Goal: Task Accomplishment & Management: Manage account settings

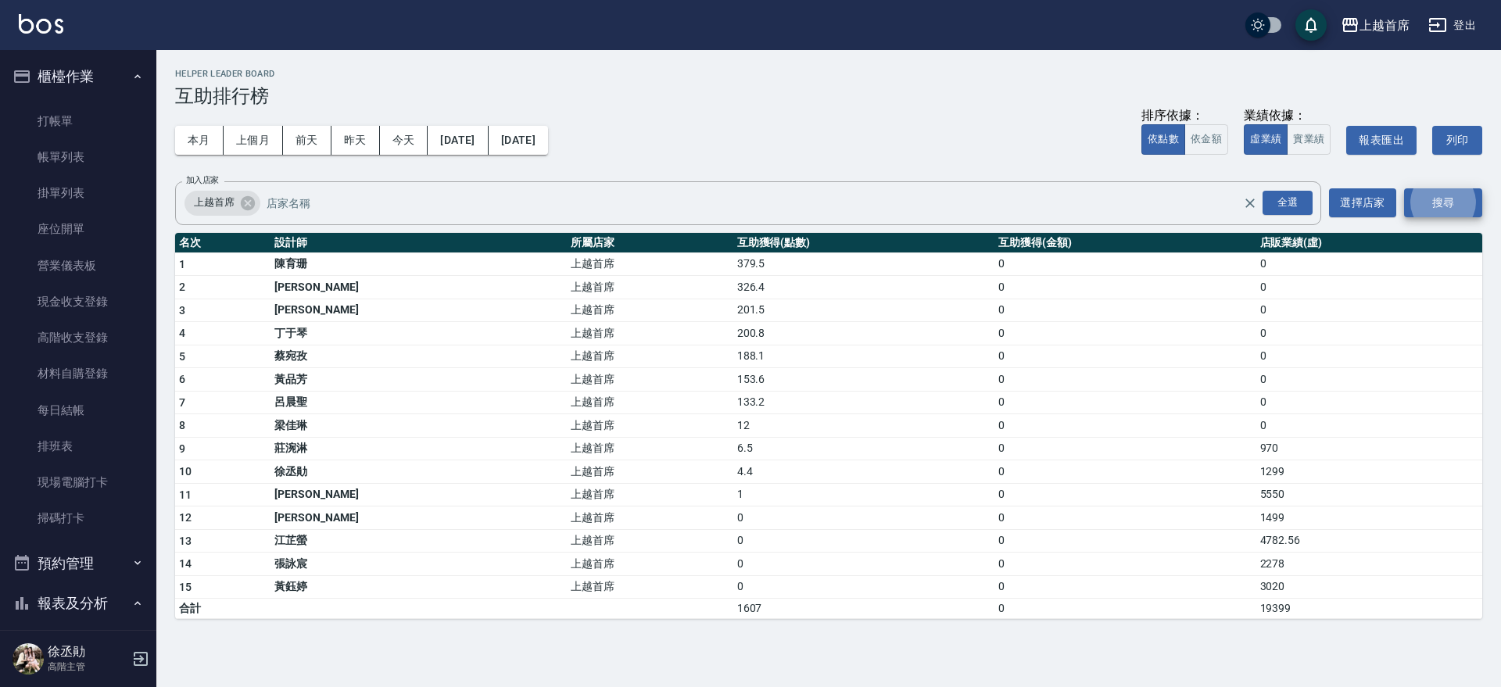
scroll to position [601, 0]
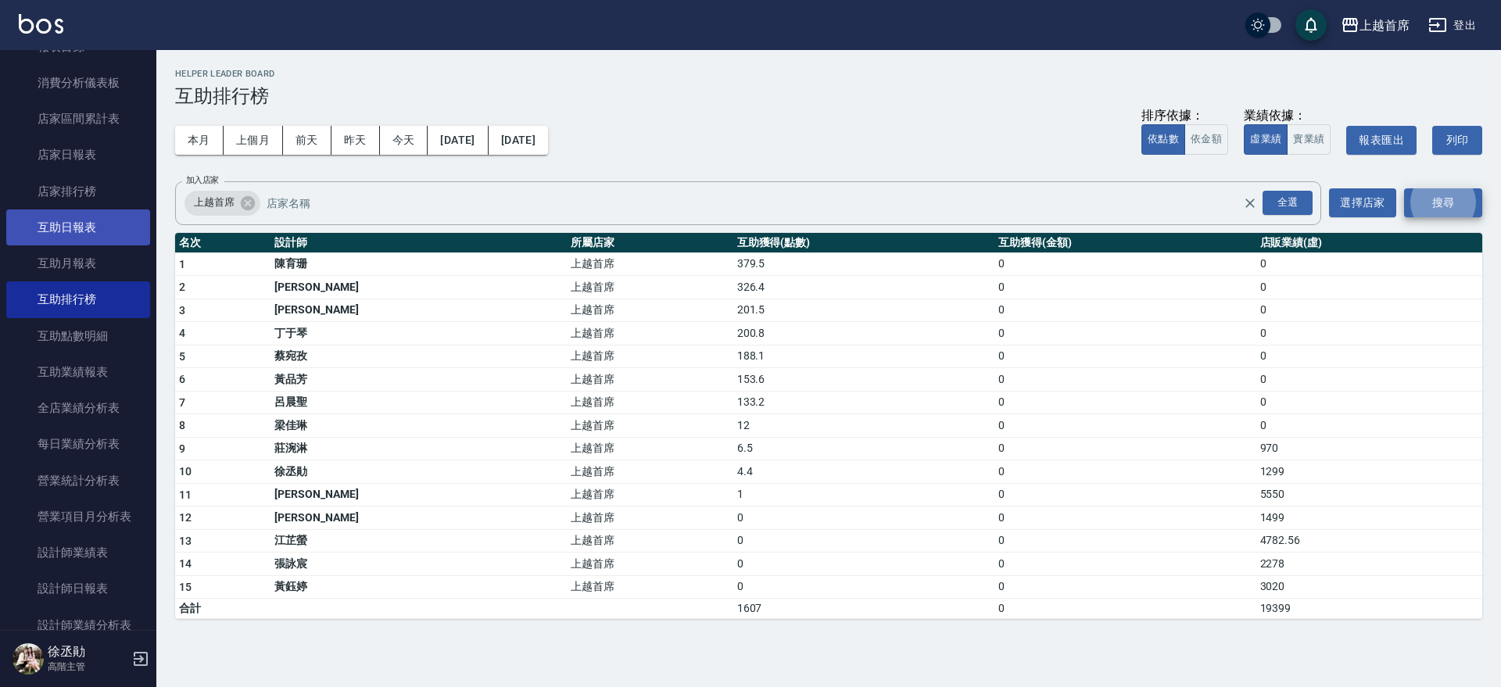
click at [70, 224] on link "互助日報表" at bounding box center [78, 228] width 144 height 36
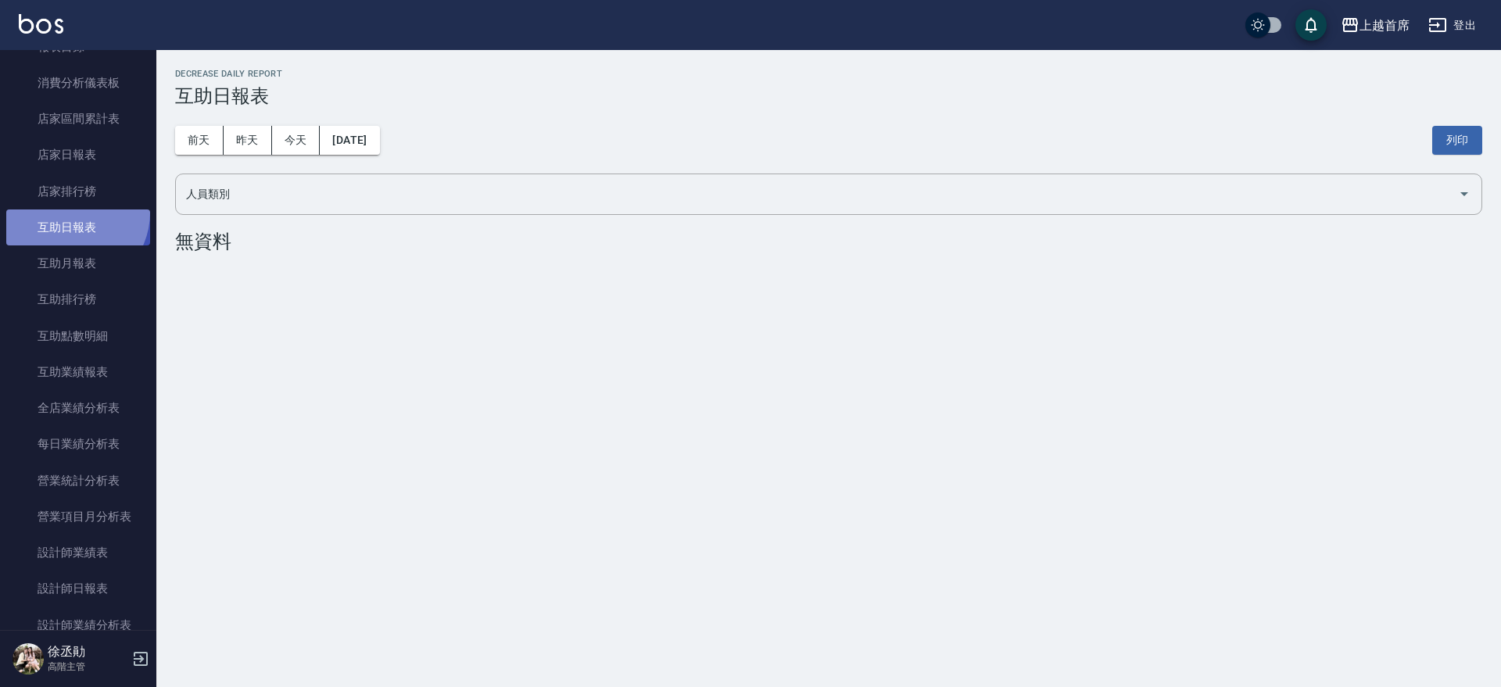
click at [69, 213] on link "互助日報表" at bounding box center [78, 228] width 144 height 36
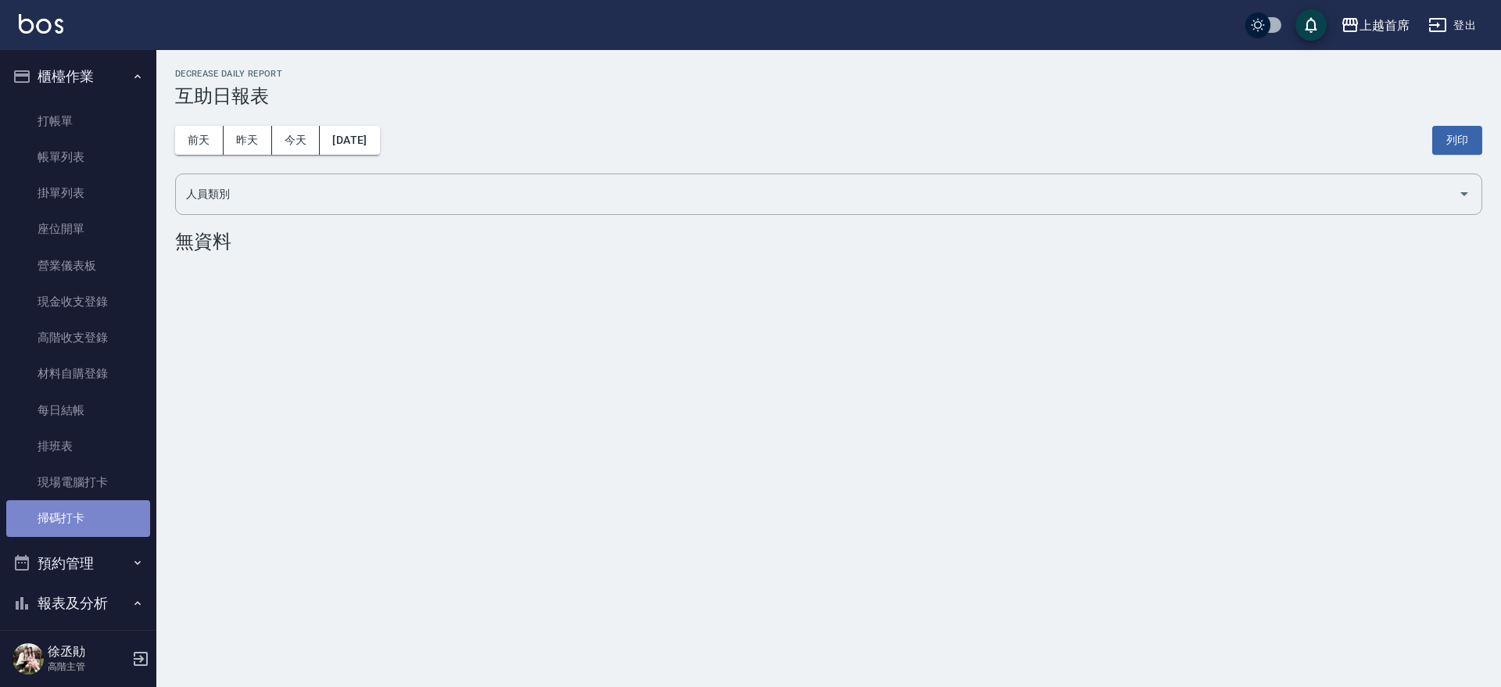
drag, startPoint x: 90, startPoint y: 520, endPoint x: 160, endPoint y: 511, distance: 70.1
click at [91, 520] on link "掃碼打卡" at bounding box center [78, 518] width 144 height 36
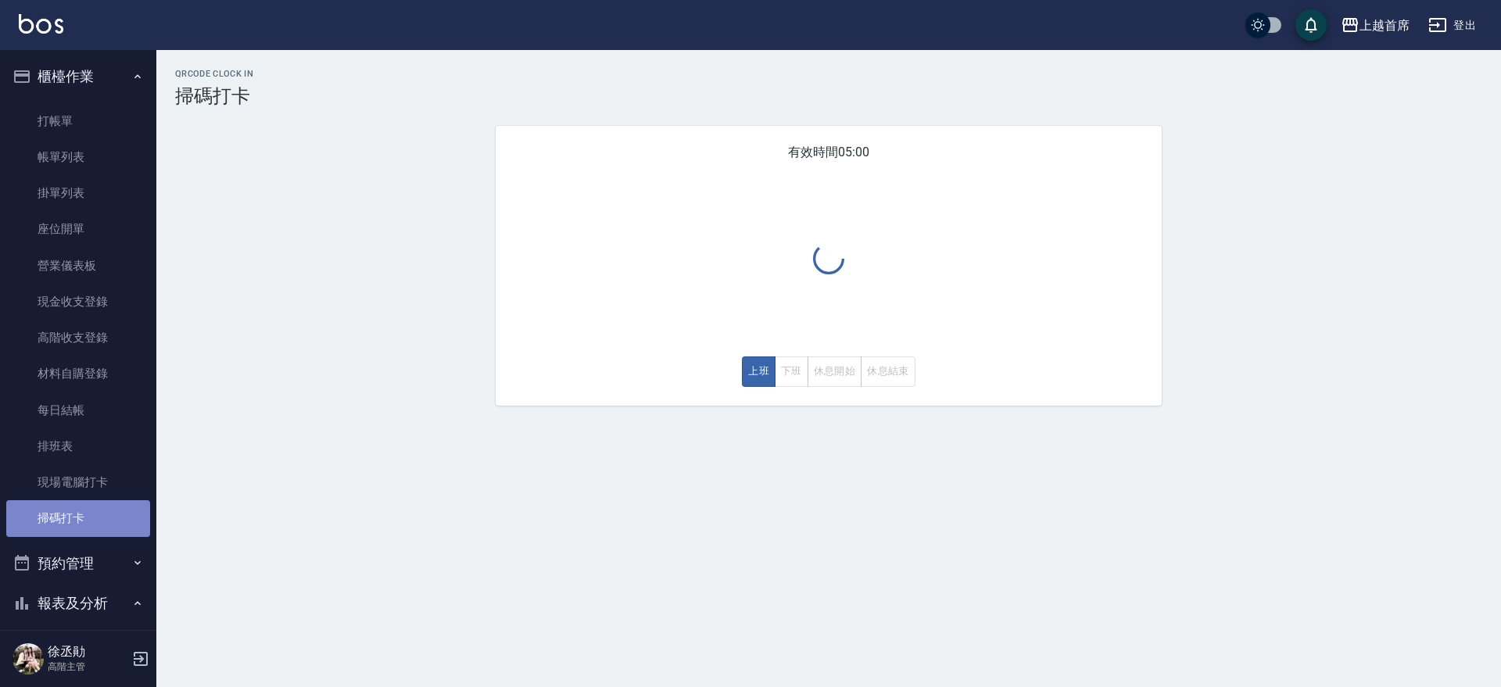
click at [109, 522] on link "掃碼打卡" at bounding box center [78, 518] width 144 height 36
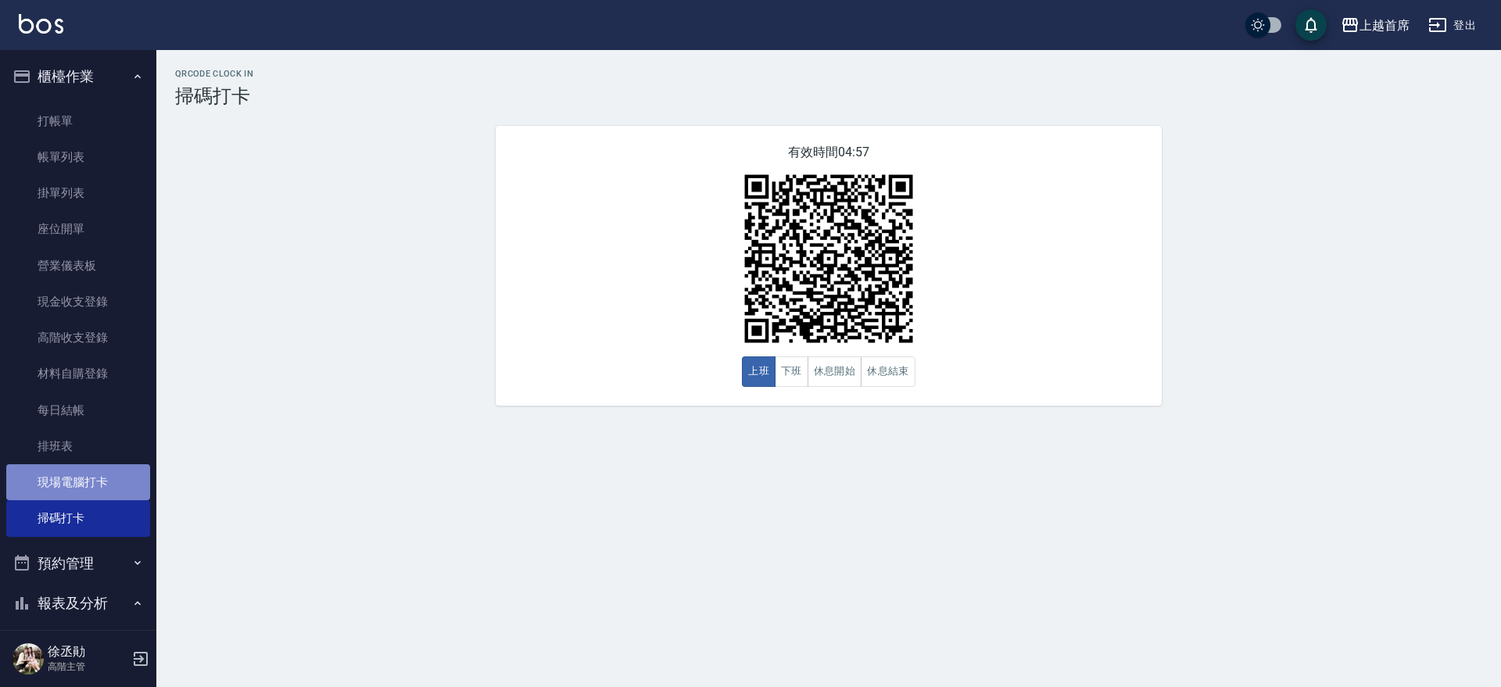
click at [96, 472] on link "現場電腦打卡" at bounding box center [78, 483] width 144 height 36
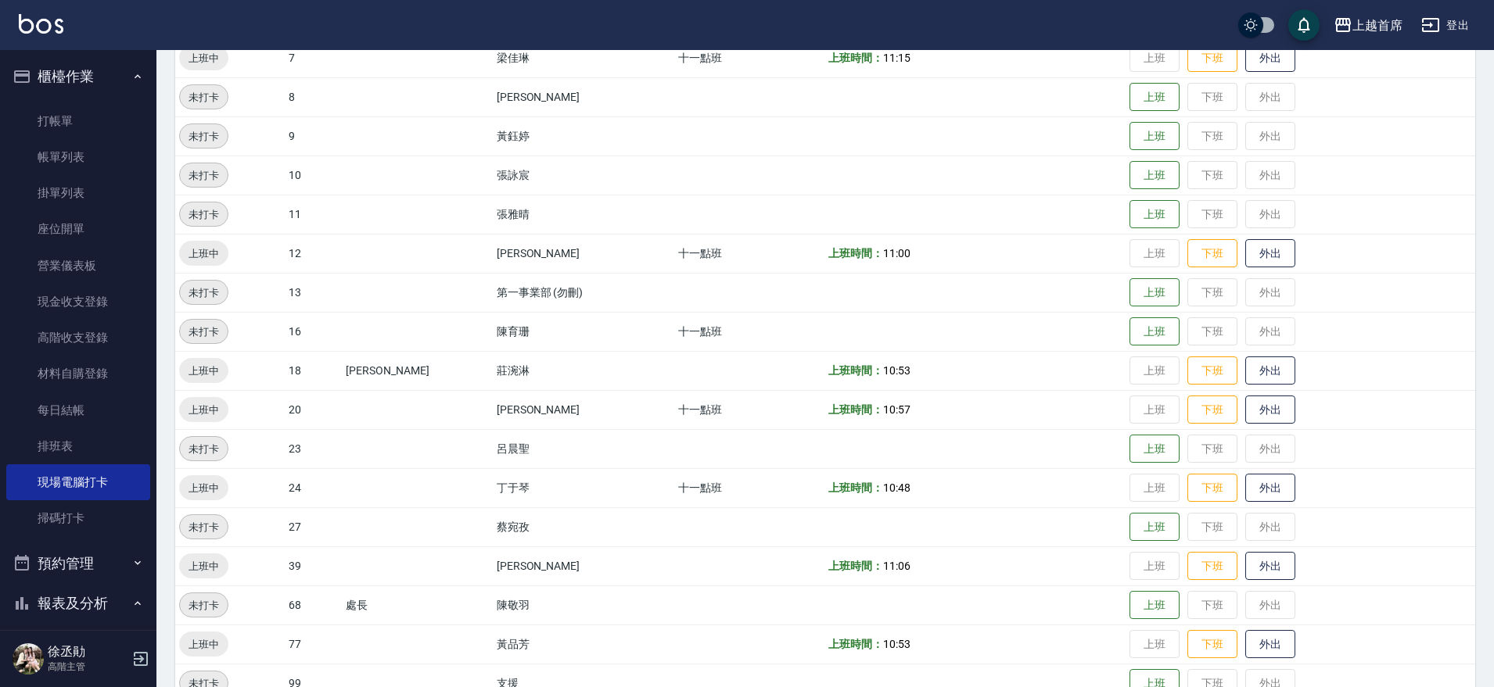
scroll to position [445, 0]
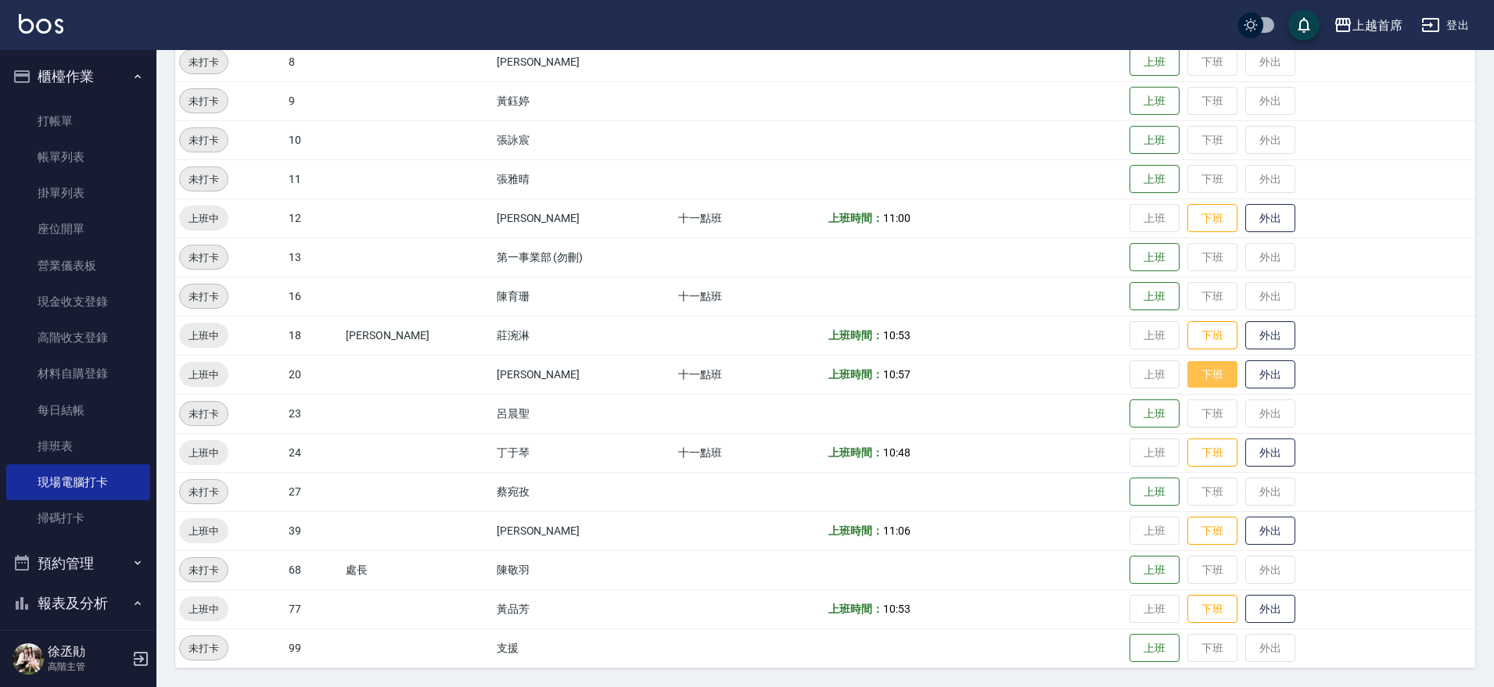
click at [1211, 376] on button "下班" at bounding box center [1212, 374] width 50 height 27
click at [82, 66] on button "櫃檯作業" at bounding box center [78, 76] width 144 height 41
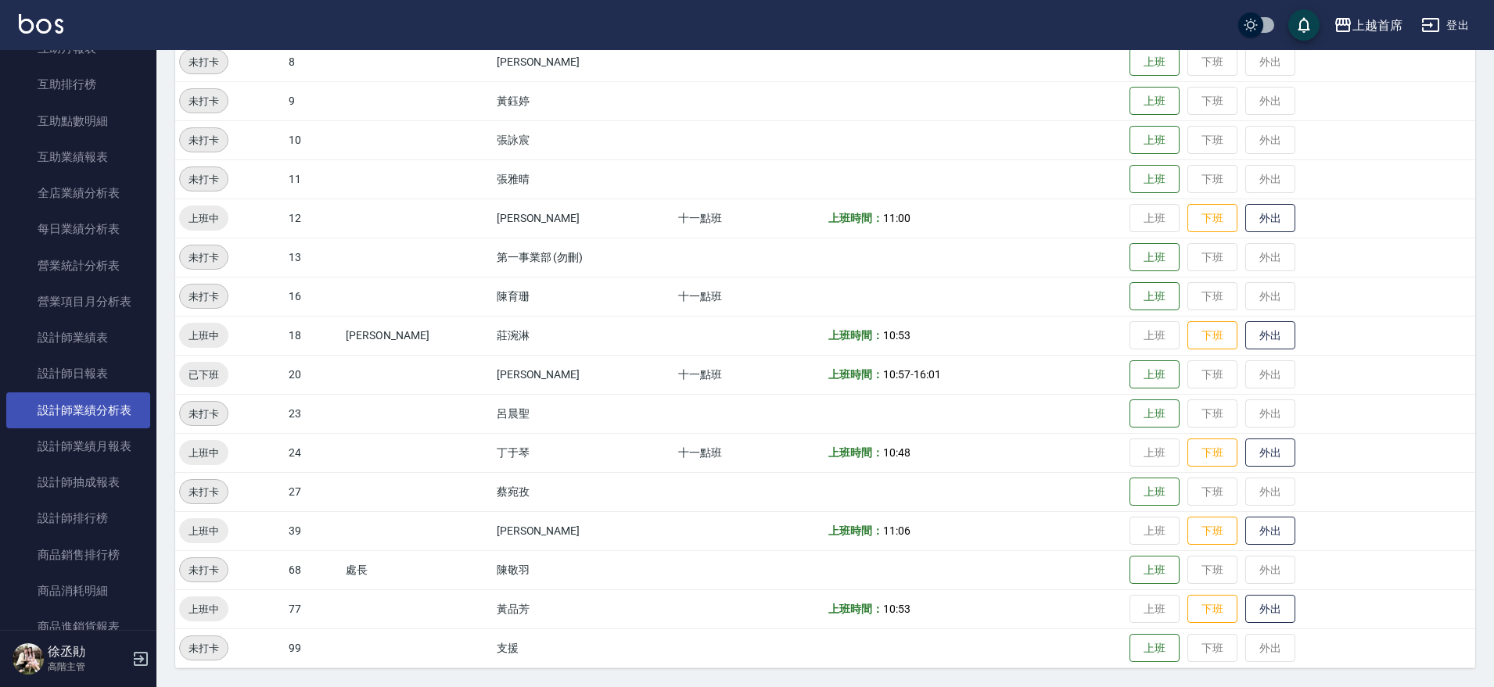
scroll to position [391, 0]
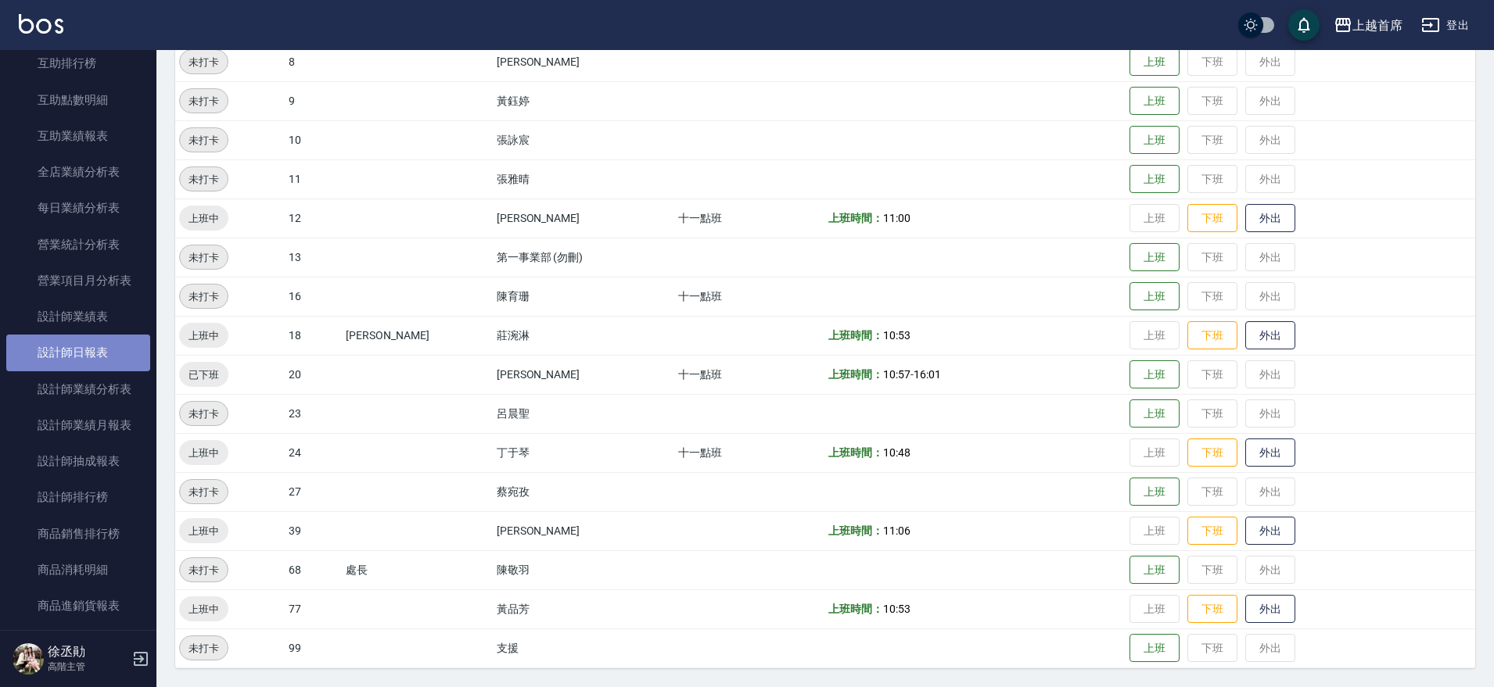
click at [106, 351] on link "設計師日報表" at bounding box center [78, 353] width 144 height 36
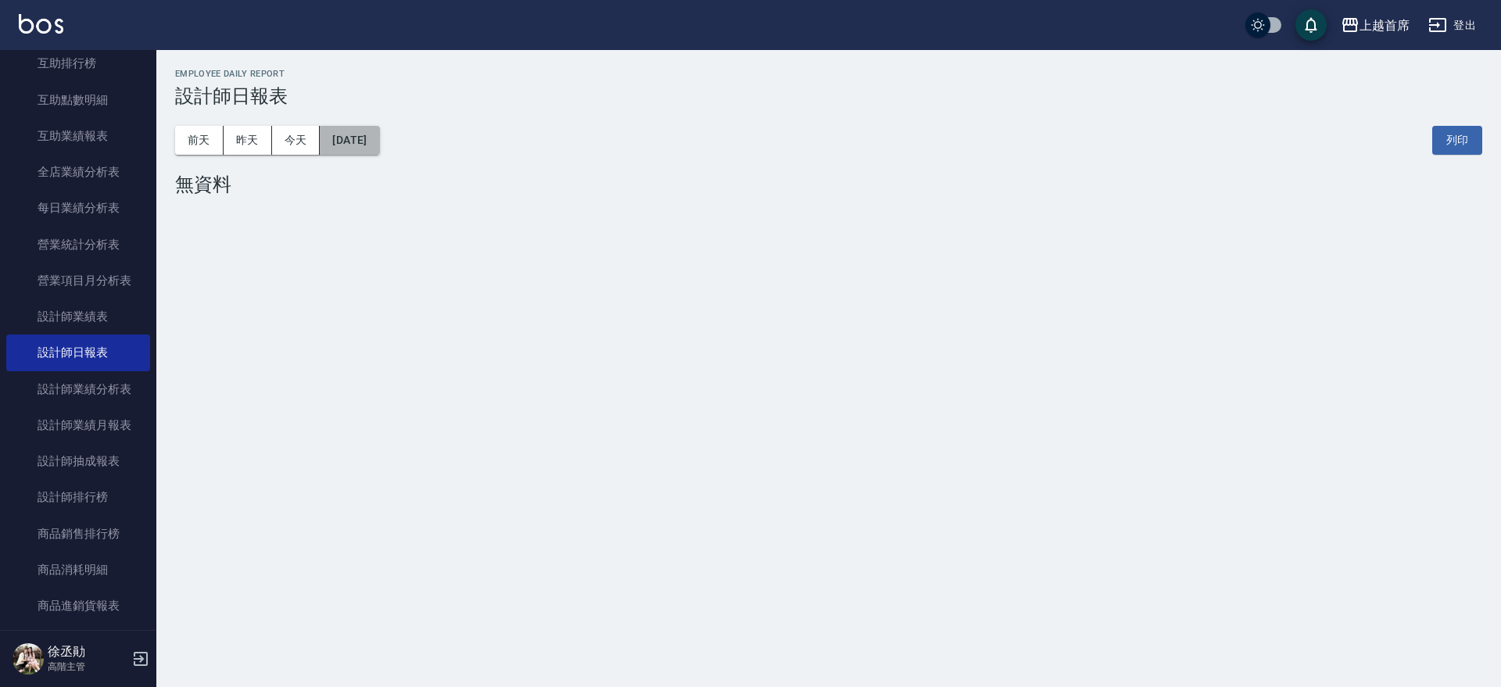
click at [371, 134] on button "[DATE]" at bounding box center [349, 140] width 59 height 29
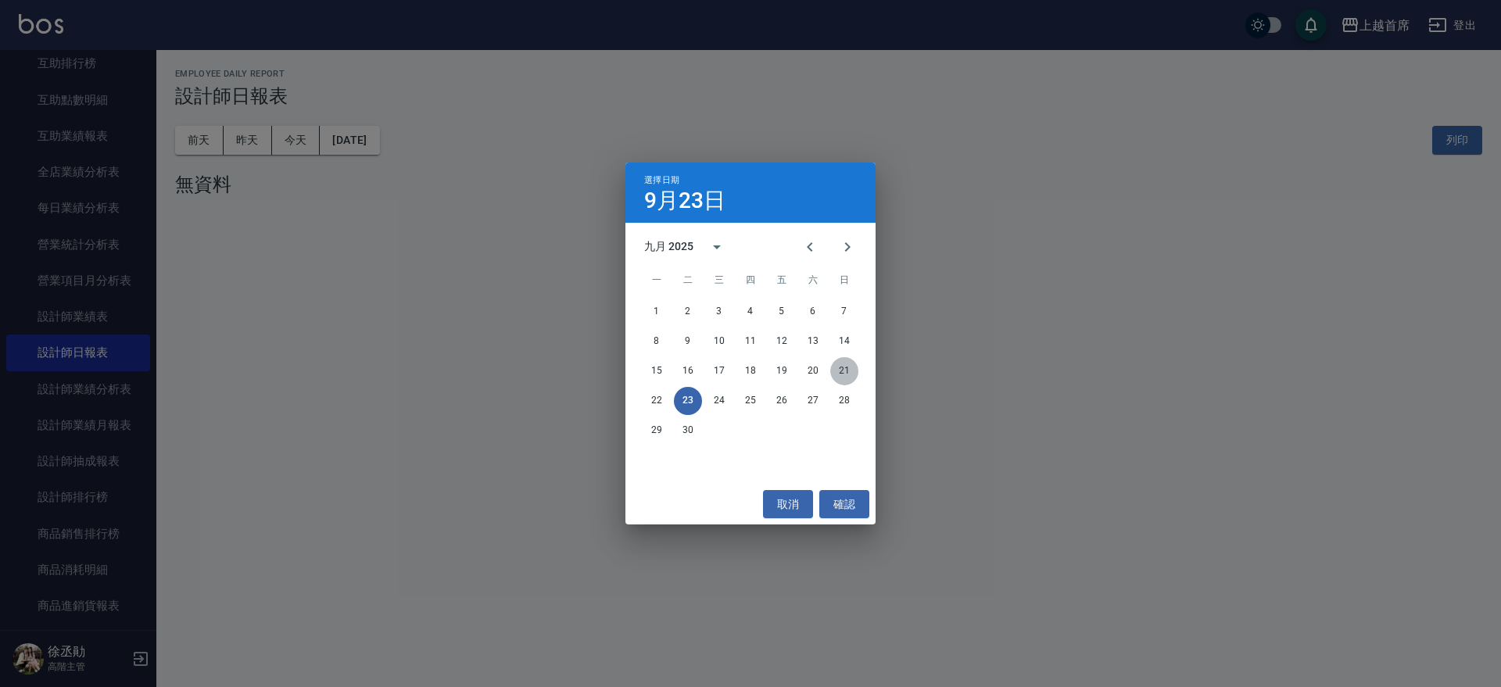
click at [842, 370] on button "21" at bounding box center [844, 371] width 28 height 28
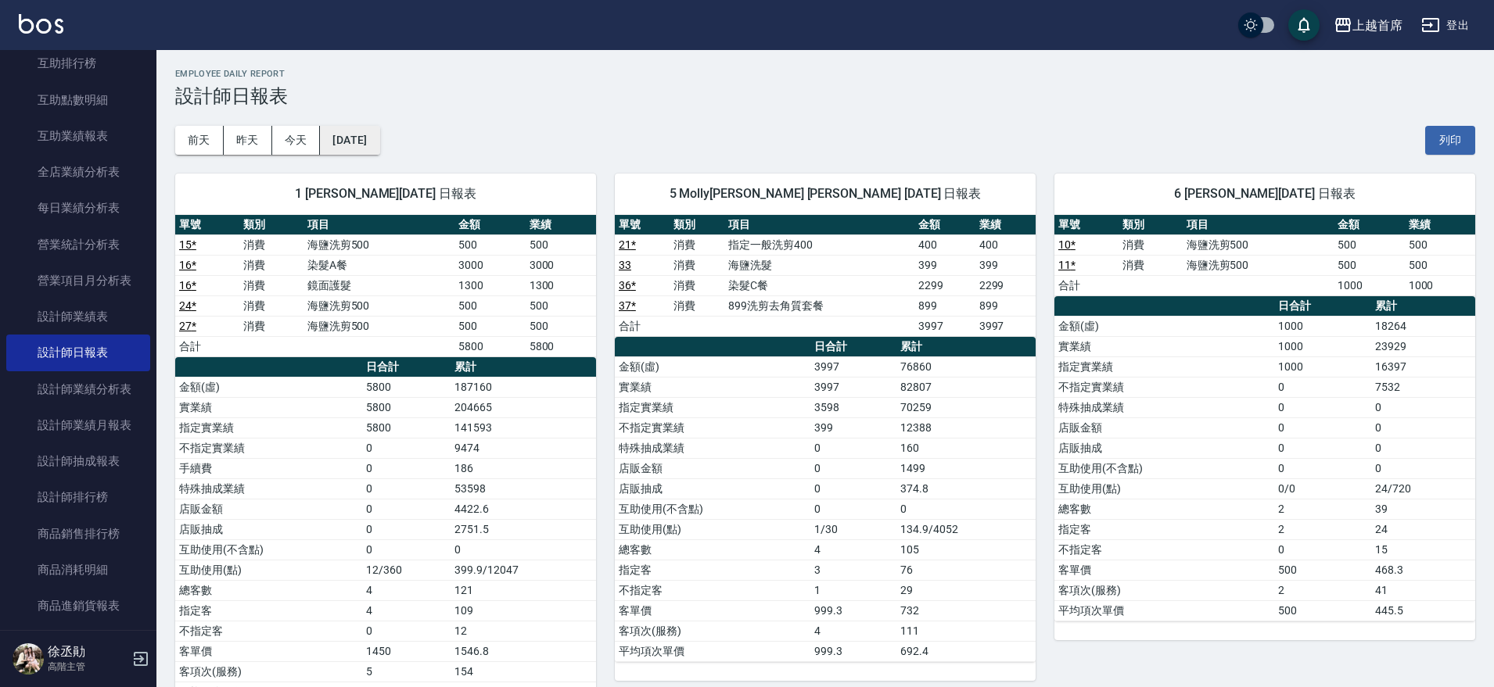
click at [371, 145] on button "[DATE]" at bounding box center [349, 140] width 59 height 29
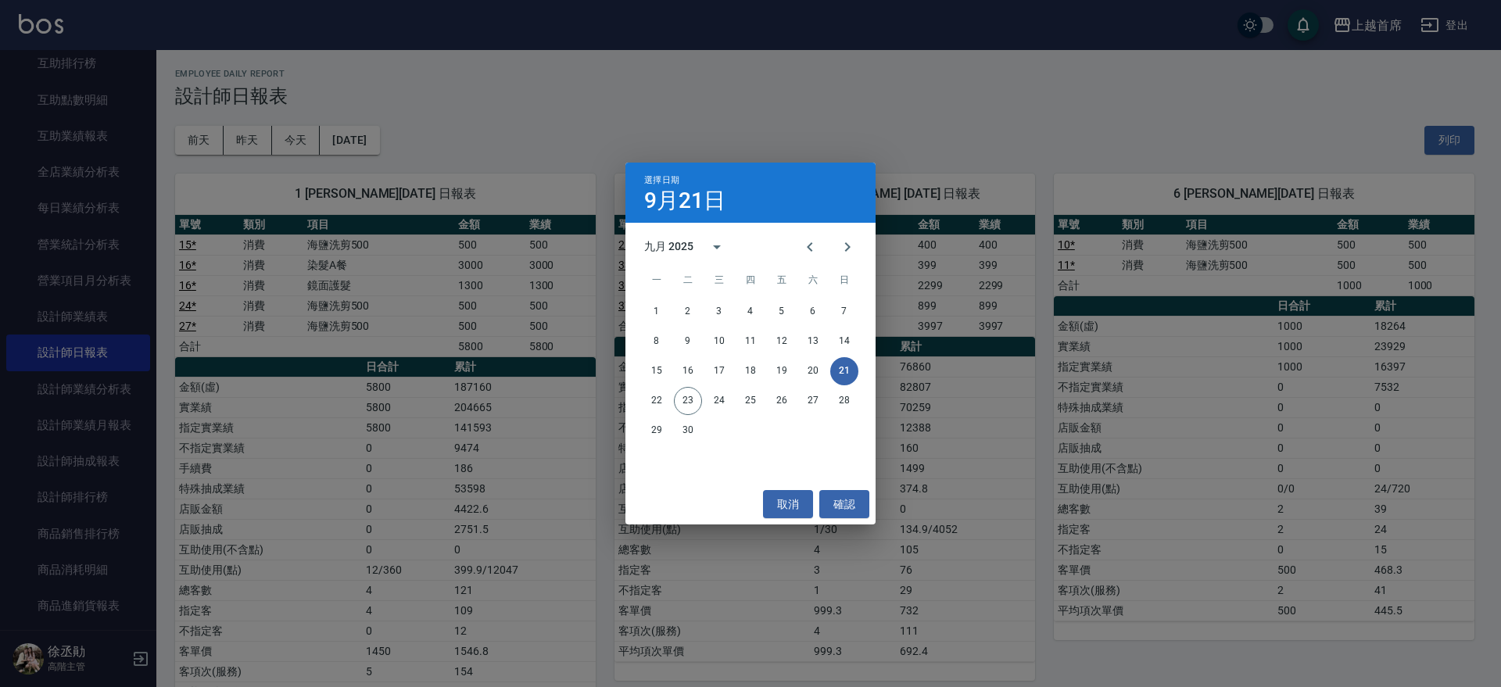
click at [828, 363] on div "15 16 17 18 19 20 21" at bounding box center [751, 371] width 250 height 28
click at [820, 366] on button "20" at bounding box center [813, 371] width 28 height 28
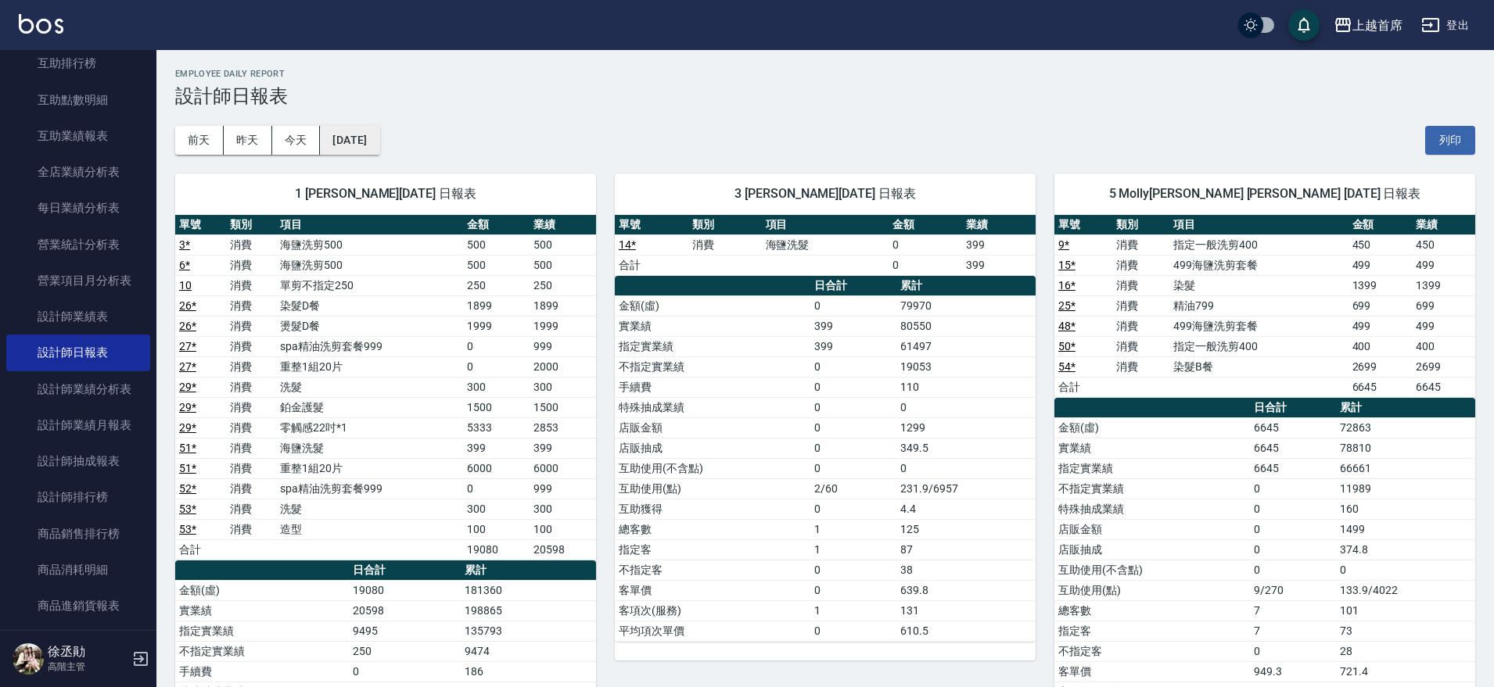
click at [379, 135] on button "[DATE]" at bounding box center [349, 140] width 59 height 29
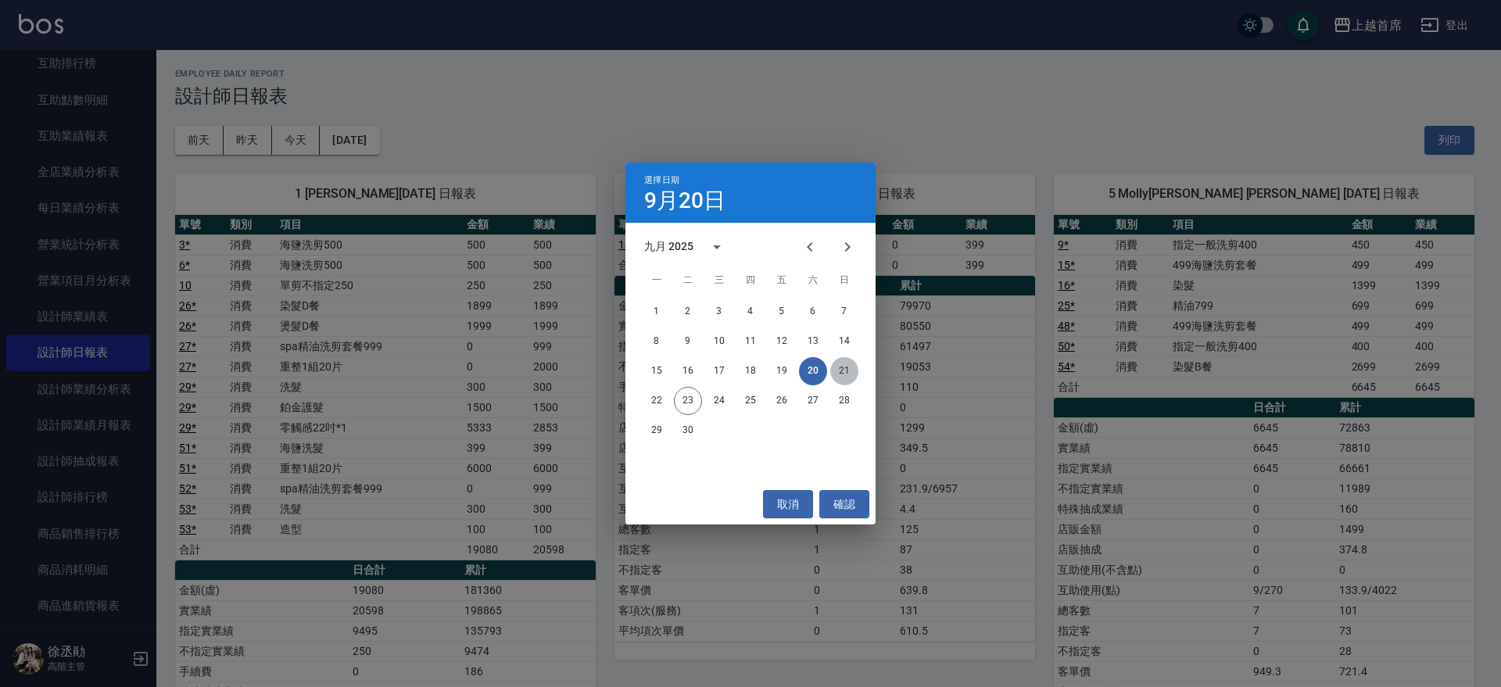
click at [843, 372] on button "21" at bounding box center [844, 371] width 28 height 28
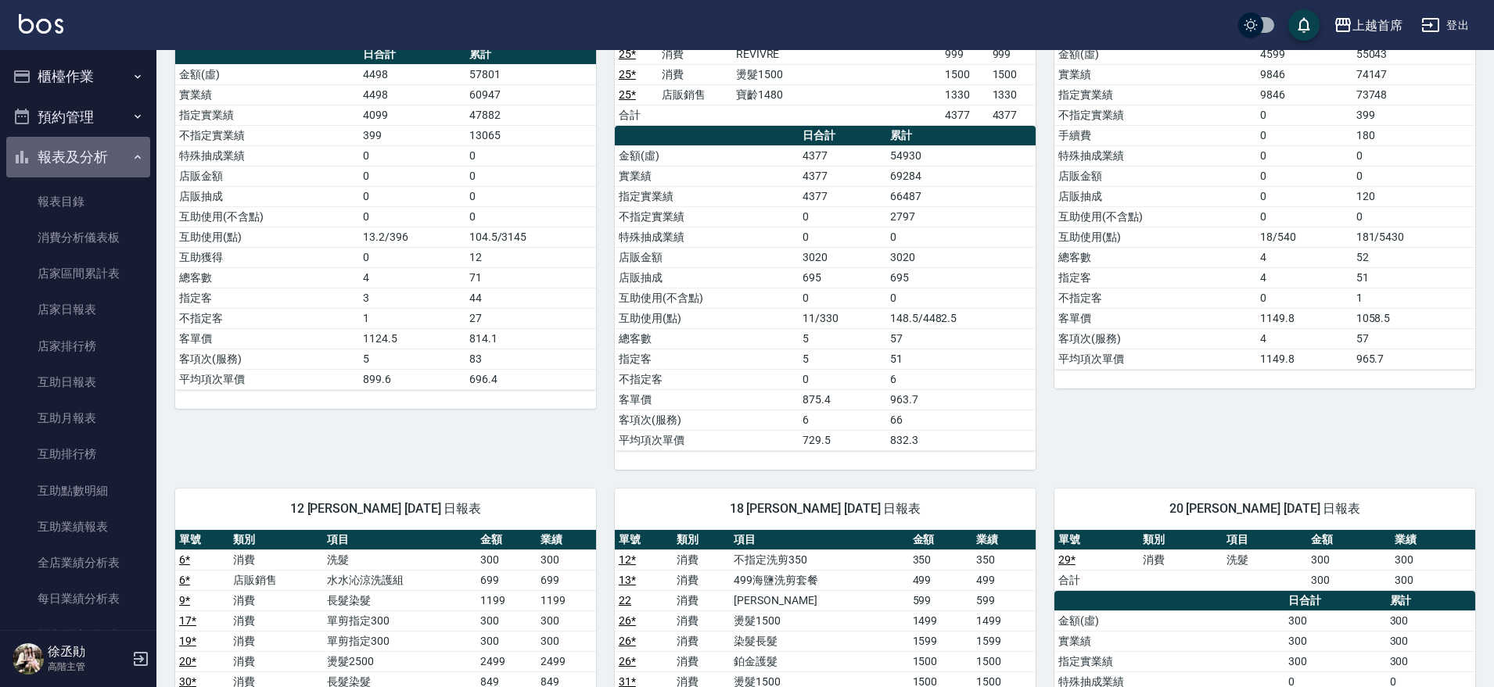
click at [89, 150] on button "報表及分析" at bounding box center [78, 157] width 144 height 41
